Goal: Navigation & Orientation: Find specific page/section

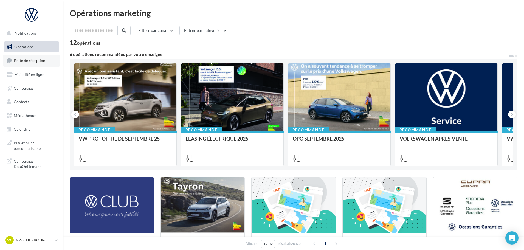
click at [35, 61] on span "Boîte de réception" at bounding box center [29, 60] width 31 height 5
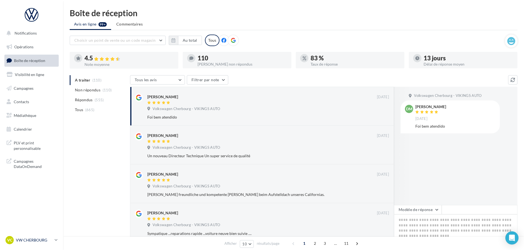
click at [42, 241] on p "VW CHERBOURG" at bounding box center [34, 239] width 36 height 5
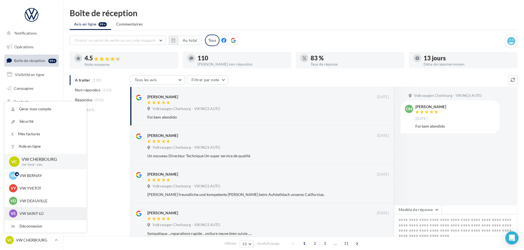
click at [34, 211] on p "VW SAINT-LO" at bounding box center [49, 213] width 60 height 5
